Goal: Find specific page/section: Find specific page/section

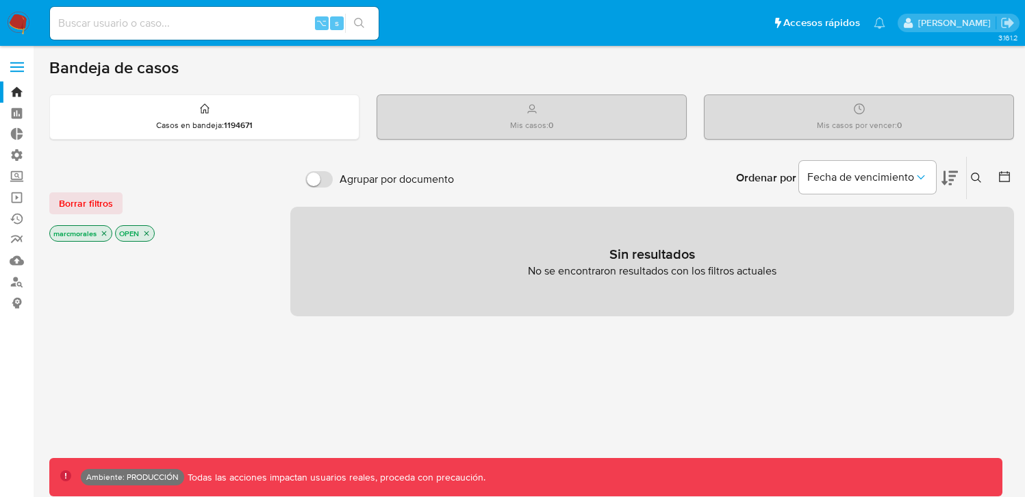
click at [123, 42] on nav "Pausado Ver notificaciones ⌥ s Accesos rápidos Presiona las siguientes teclas p…" at bounding box center [512, 23] width 1025 height 46
click at [139, 28] on input at bounding box center [214, 23] width 329 height 18
paste input "2725835500"
type input "2725835500"
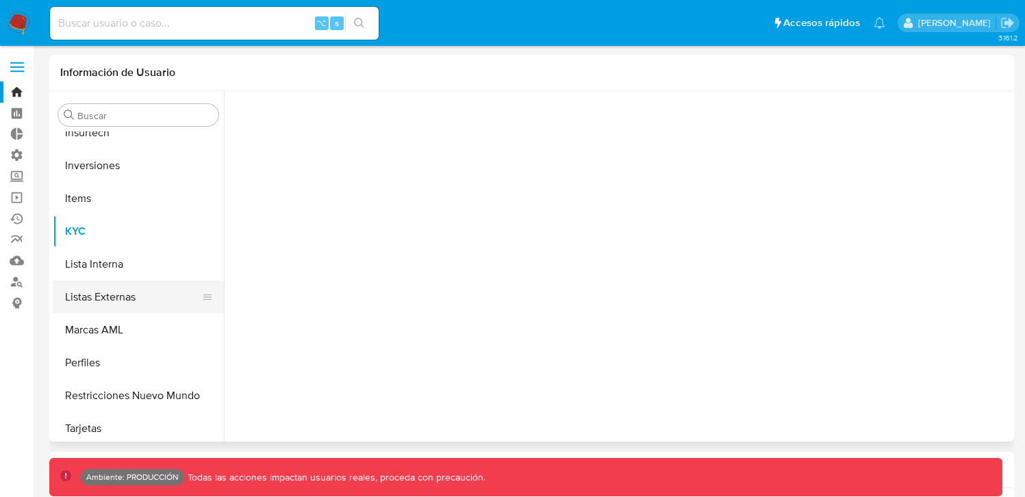
scroll to position [710, 0]
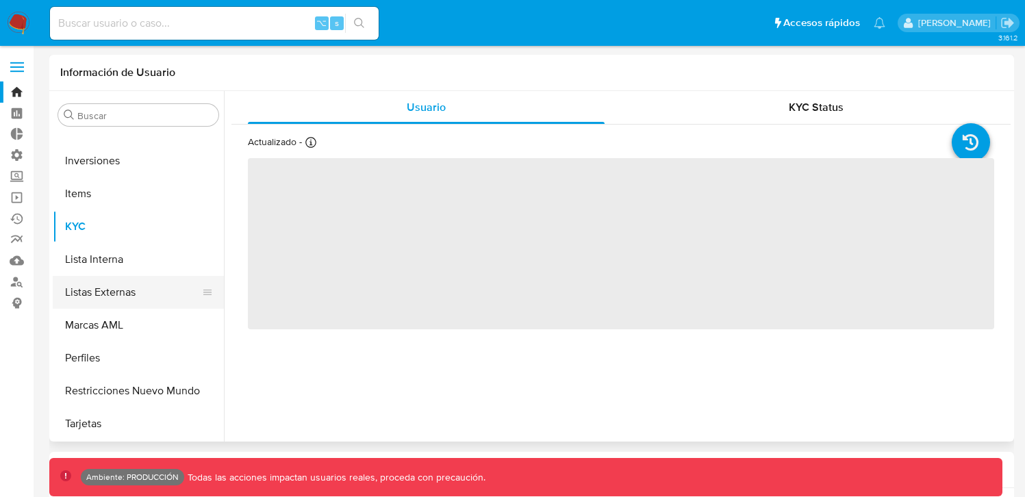
select select "10"
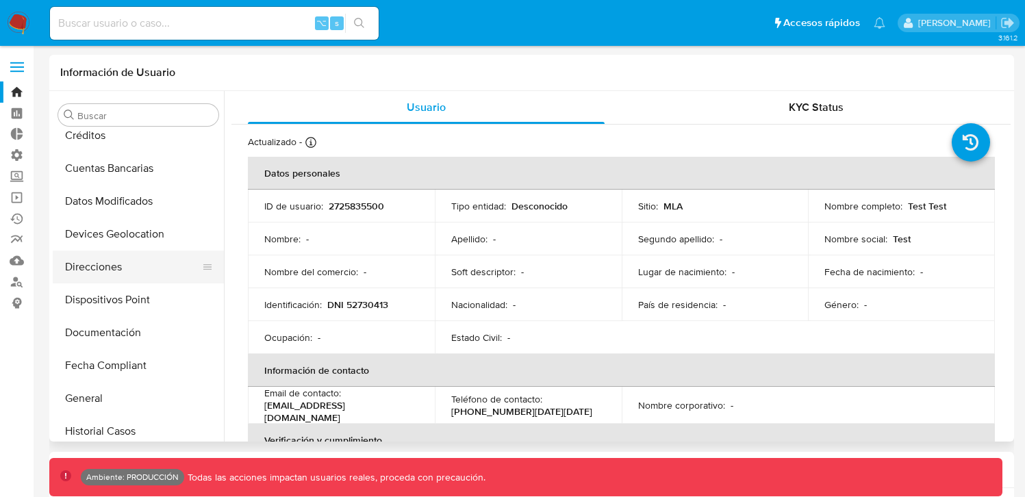
scroll to position [312, 0]
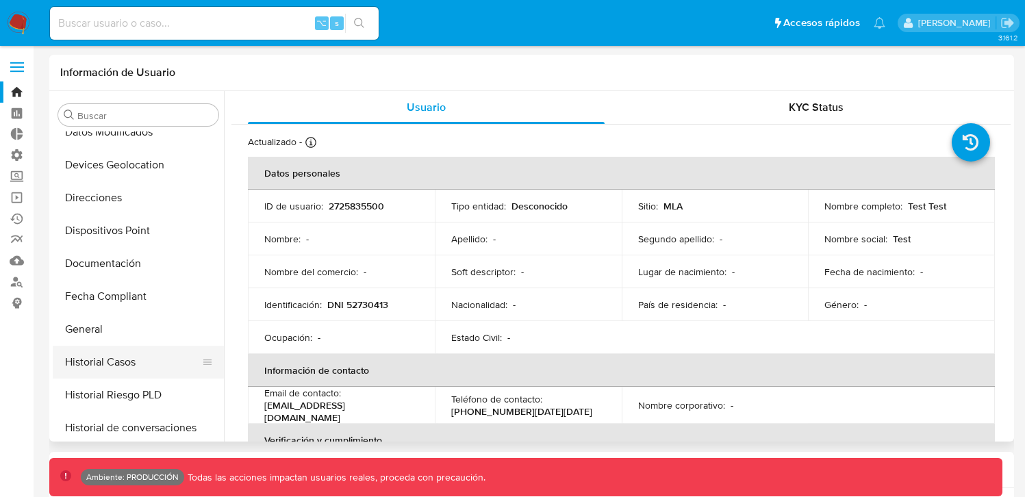
click at [98, 351] on button "Historial Casos" at bounding box center [133, 362] width 160 height 33
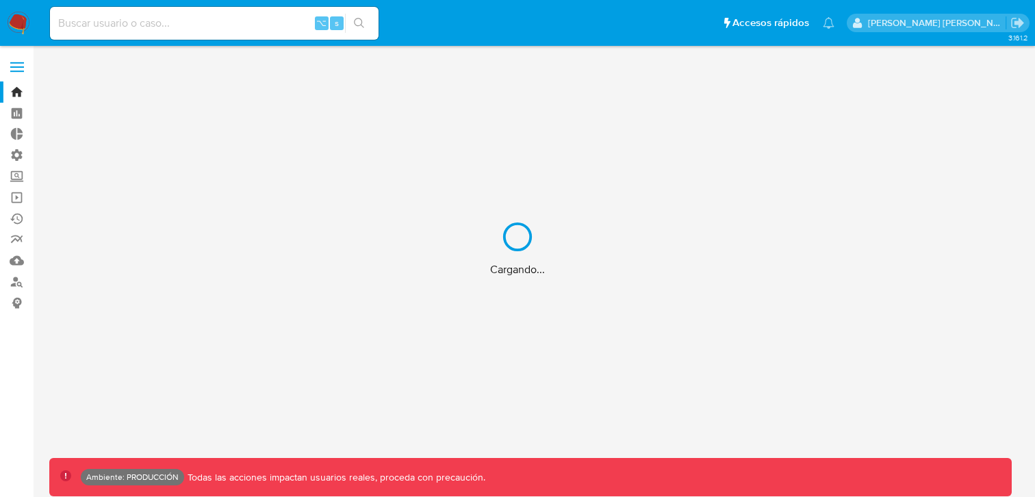
click at [241, 21] on div "Cargando..." at bounding box center [517, 248] width 1035 height 497
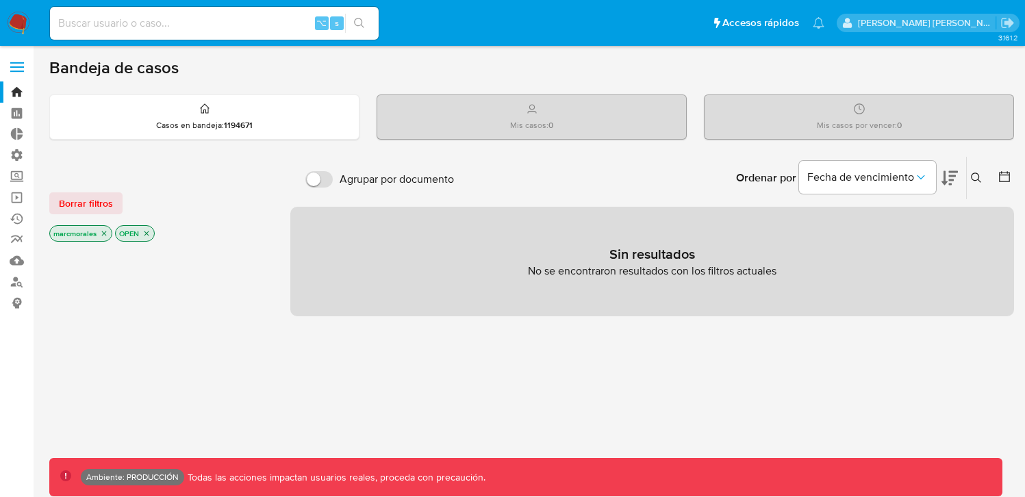
click at [5, 75] on label at bounding box center [17, 67] width 34 height 29
click at [0, 0] on input "checkbox" at bounding box center [0, 0] width 0 height 0
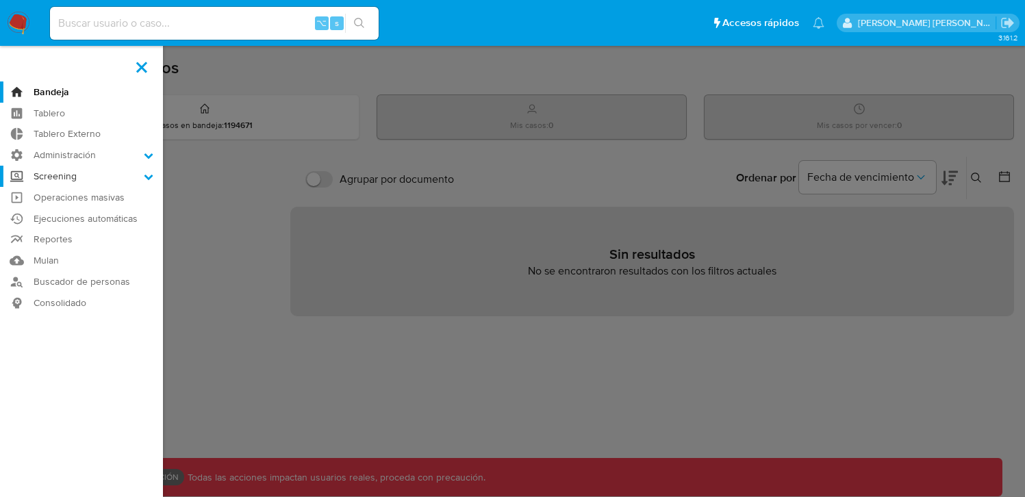
click at [129, 179] on label "Screening" at bounding box center [81, 176] width 163 height 21
click at [0, 0] on input "Screening" at bounding box center [0, 0] width 0 height 0
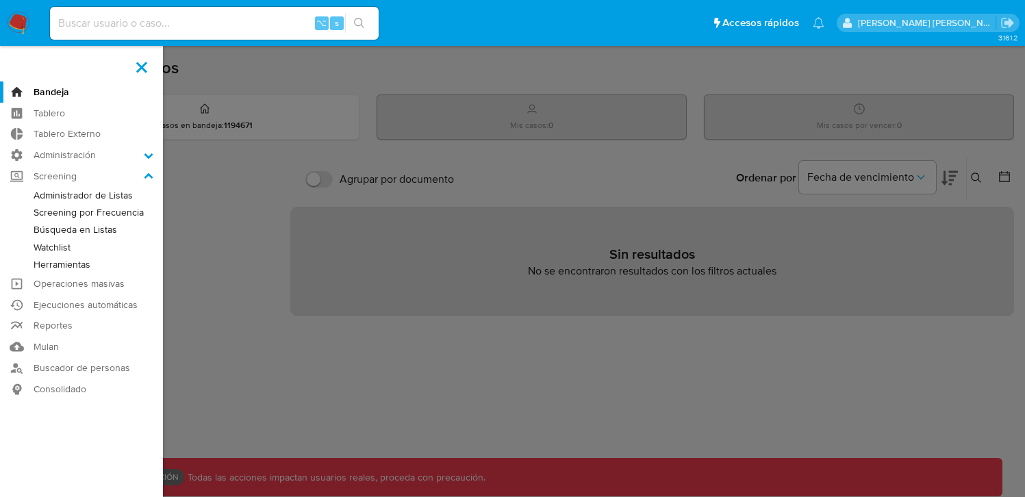
click at [104, 198] on link "Administrador de Listas" at bounding box center [81, 195] width 163 height 17
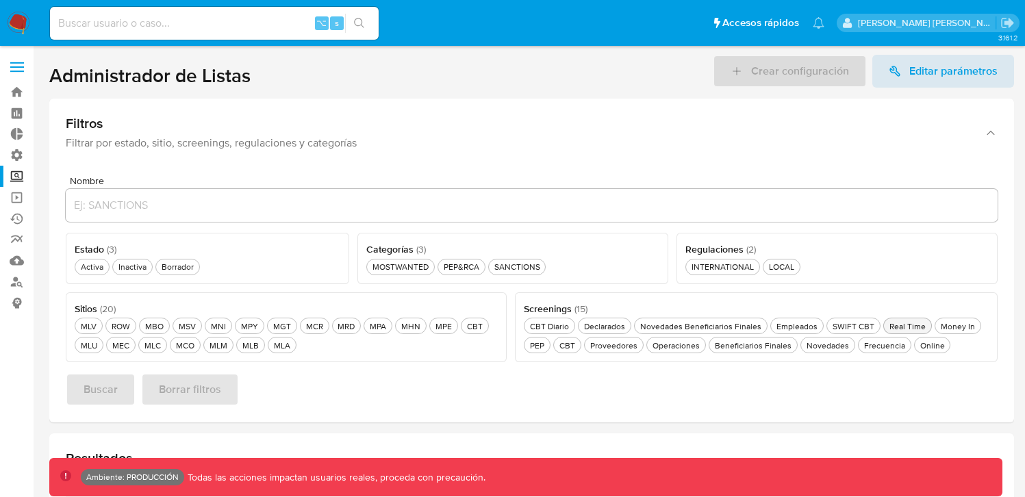
click at [911, 331] on div "Real Time Real Time" at bounding box center [908, 326] width 42 height 12
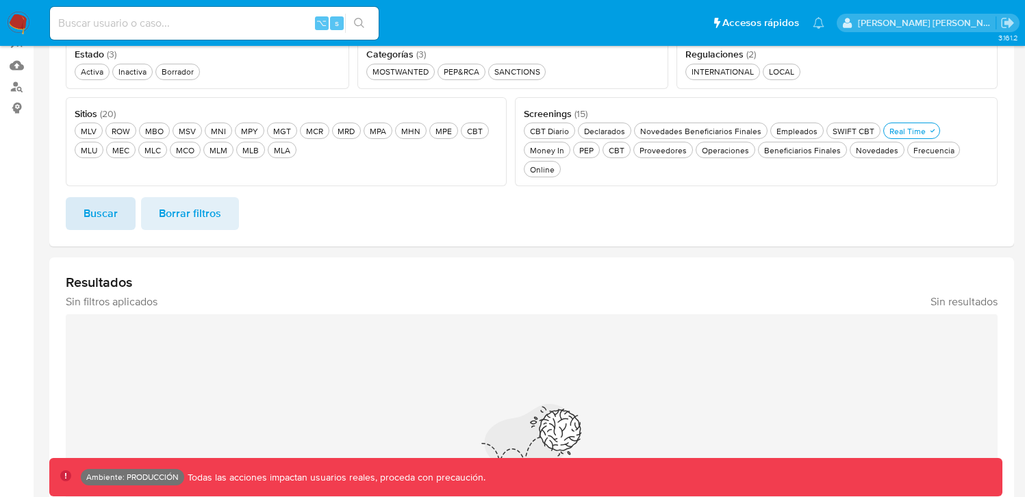
scroll to position [116, 0]
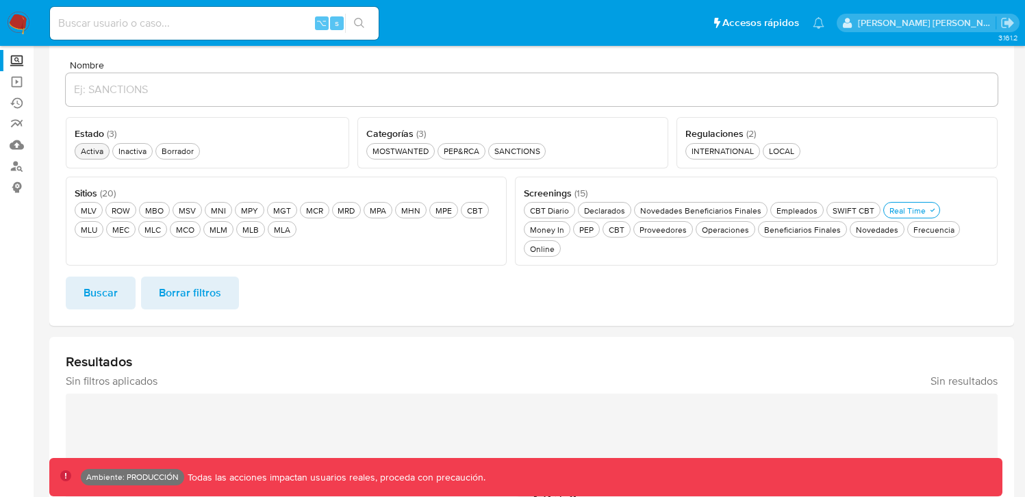
click at [93, 153] on div "Activa Activa" at bounding box center [92, 151] width 28 height 12
click at [95, 278] on span "Buscar" at bounding box center [101, 293] width 34 height 30
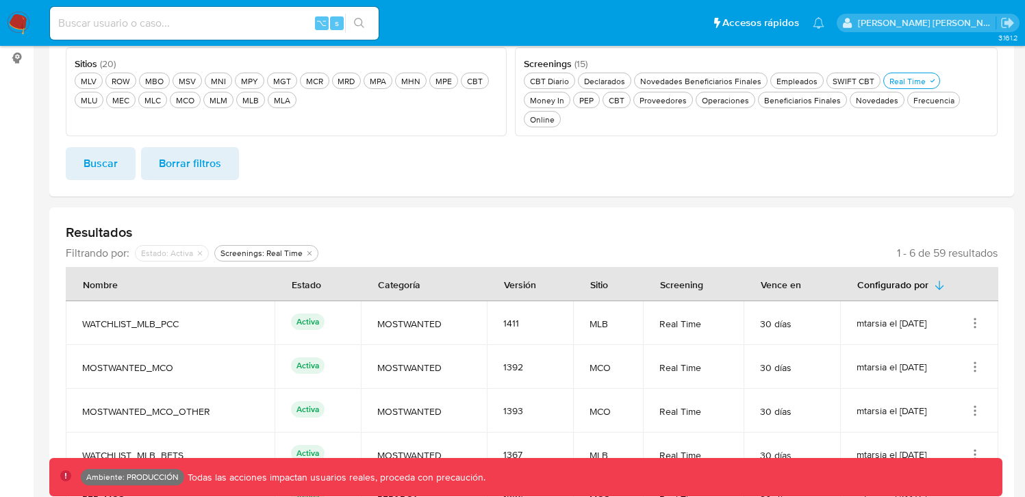
scroll to position [101, 0]
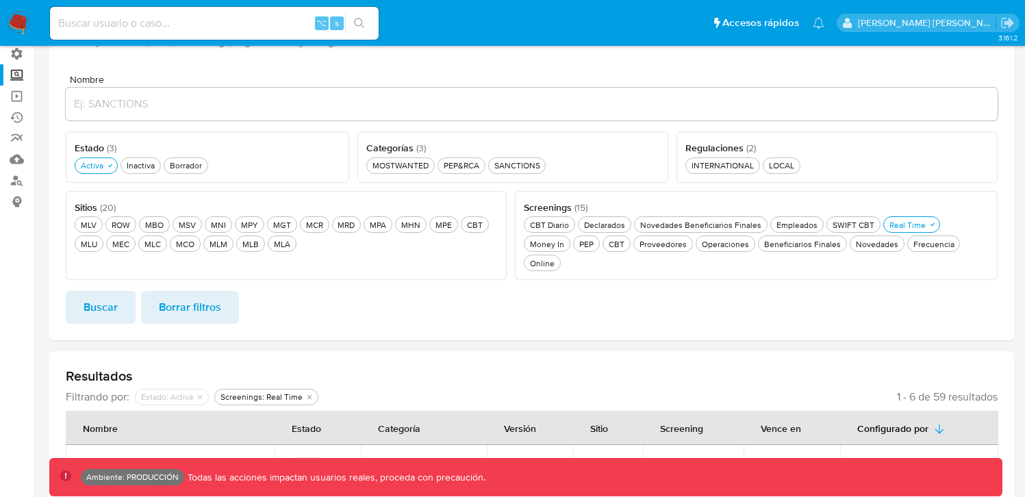
click at [297, 247] on ul "MLV MLV ROW ROW MBO MBO MSV MSV MNI MNI MPY MPY MGT MGT MCR MCR MRD MRD MPA MPA…" at bounding box center [286, 233] width 423 height 38
click at [285, 245] on div "MLA MLA" at bounding box center [282, 244] width 22 height 12
click at [97, 294] on span "Buscar" at bounding box center [101, 307] width 34 height 30
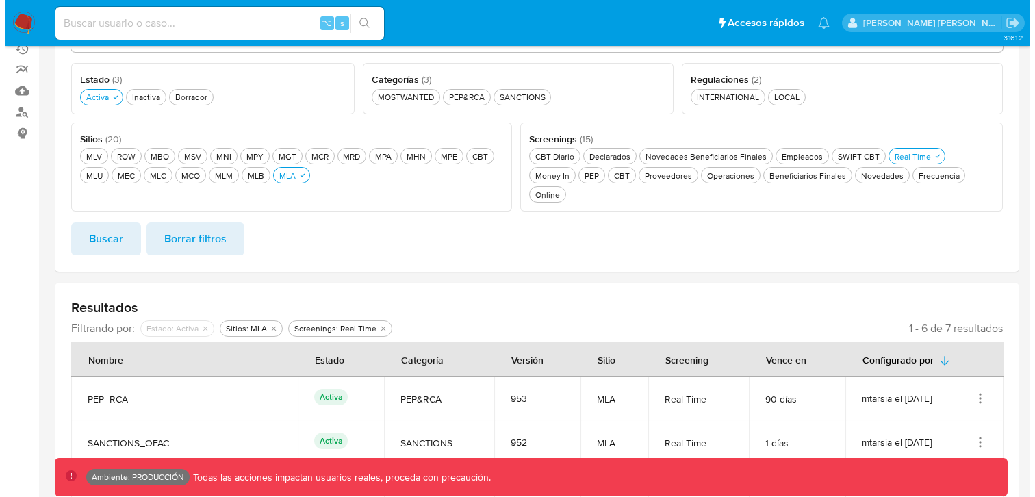
scroll to position [381, 0]
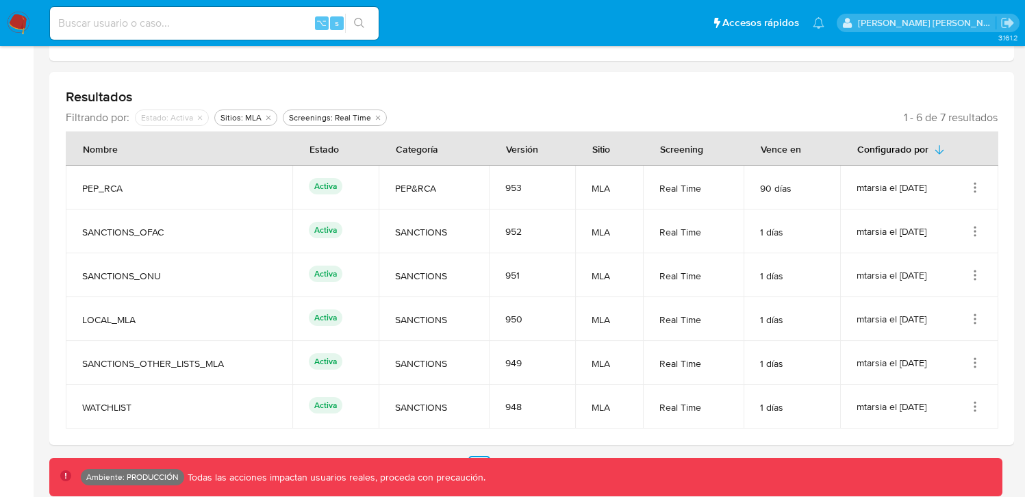
click at [973, 225] on icon "Acciones" at bounding box center [975, 232] width 14 height 14
click at [905, 245] on button "Ver detalles" at bounding box center [920, 263] width 123 height 36
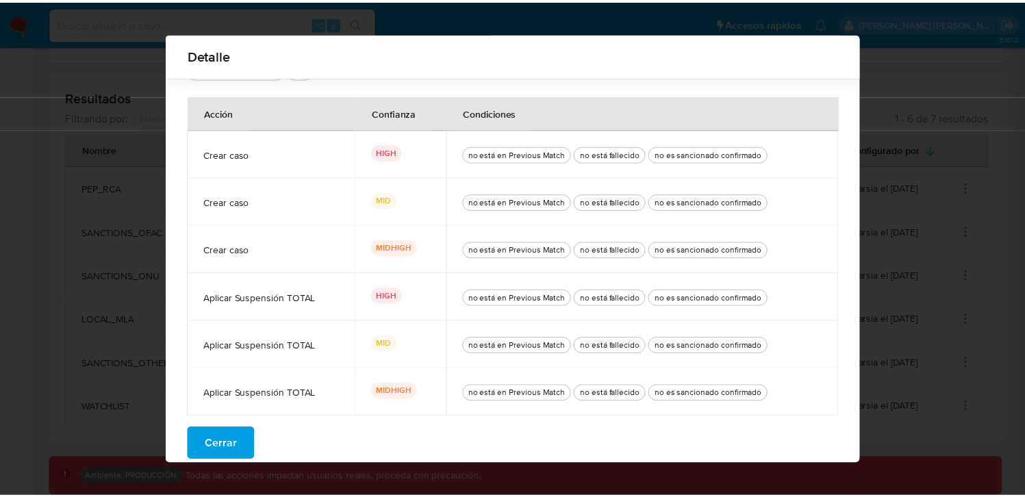
scroll to position [101, 0]
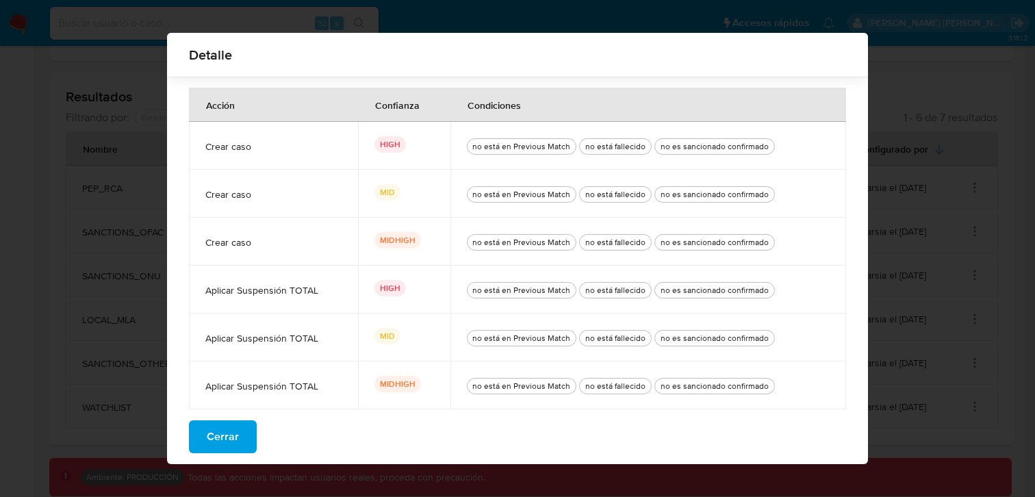
click at [211, 441] on span "Cerrar" at bounding box center [223, 437] width 32 height 30
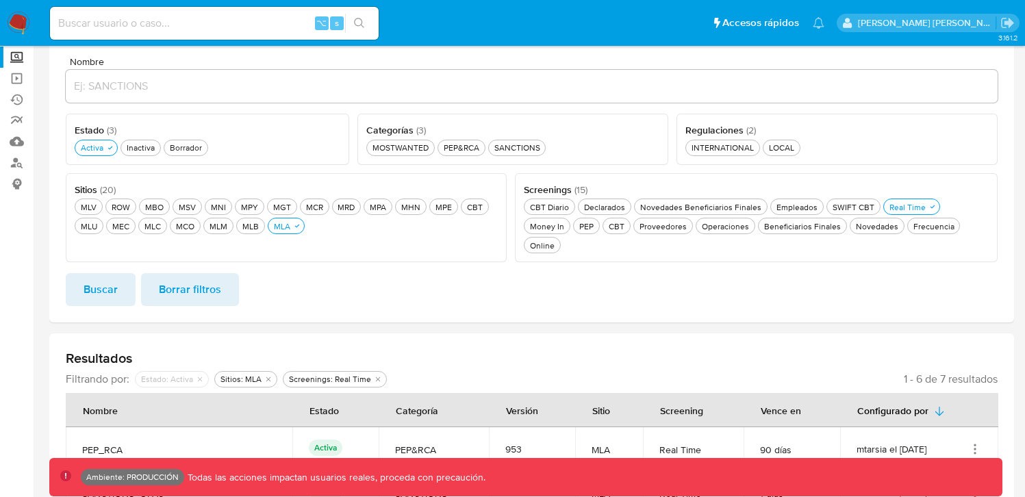
scroll to position [34, 0]
